Goal: Task Accomplishment & Management: Manage account settings

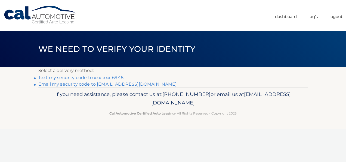
click at [72, 79] on link "Text my security code to xxx-xxx-6948" at bounding box center [80, 77] width 85 height 5
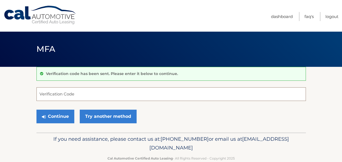
click at [71, 94] on input "Verification Code" at bounding box center [170, 94] width 269 height 14
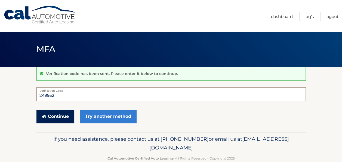
type input "249952"
click at [67, 113] on button "Continue" at bounding box center [55, 116] width 38 height 14
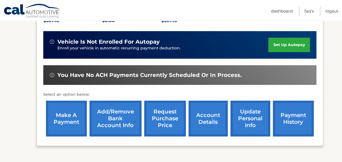
scroll to position [141, 0]
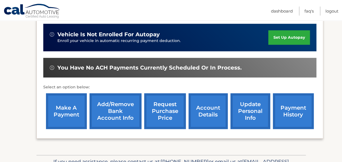
click at [74, 104] on link "make a payment" at bounding box center [66, 111] width 41 height 36
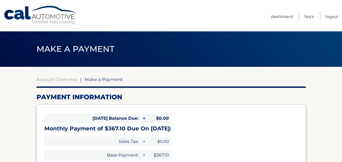
select select "OTE0NTUxNjItYWI2OC00ZGVmLTkzYzgtOGIyMjY5MDUzZDNk"
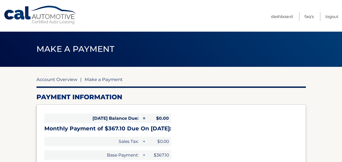
click at [60, 78] on link "Account Overview" at bounding box center [56, 78] width 41 height 5
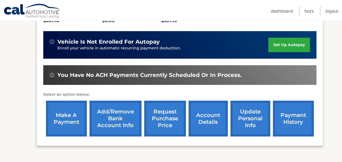
scroll to position [145, 0]
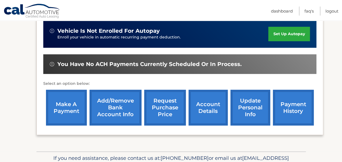
click at [279, 29] on link "set up autopay" at bounding box center [288, 34] width 41 height 14
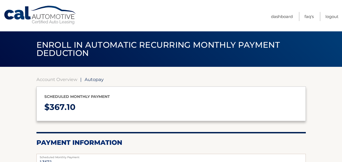
select select "OTE0NTUxNjItYWI2OC00ZGVmLTkzYzgtOGIyMjY5MDUzZDNk"
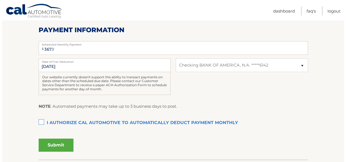
scroll to position [131, 0]
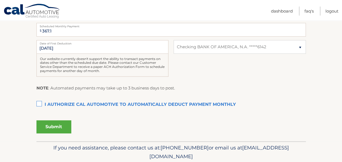
click at [38, 104] on label "I authorize cal automotive to automatically deduct payment monthly This checkbo…" at bounding box center [170, 104] width 269 height 11
click at [0, 0] on input "I authorize cal automotive to automatically deduct payment monthly This checkbo…" at bounding box center [0, 0] width 0 height 0
click at [62, 128] on button "Submit" at bounding box center [53, 126] width 35 height 13
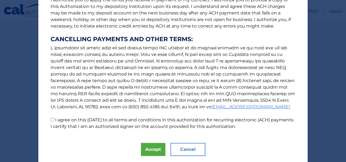
scroll to position [95, 0]
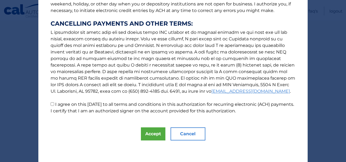
click at [51, 104] on input "I agree on this 09/01/2025 to all terms and conditions in this authorization fo…" at bounding box center [53, 104] width 4 height 4
checkbox input "true"
click at [149, 132] on button "Accept" at bounding box center [153, 133] width 24 height 13
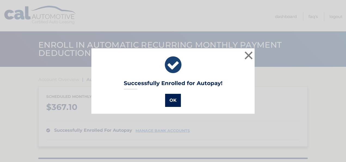
click at [171, 100] on button "OK" at bounding box center [173, 100] width 16 height 13
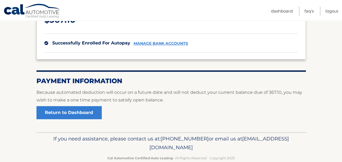
scroll to position [98, 0]
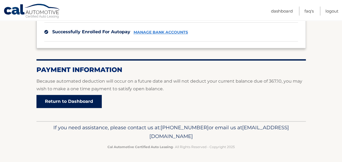
click at [72, 98] on link "Return to Dashboard" at bounding box center [68, 101] width 65 height 13
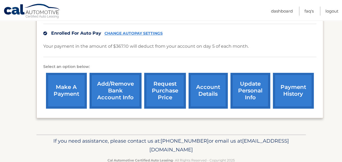
scroll to position [147, 0]
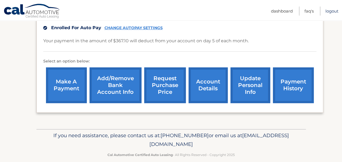
click at [332, 11] on link "Logout" at bounding box center [331, 11] width 13 height 9
